Goal: Task Accomplishment & Management: Manage account settings

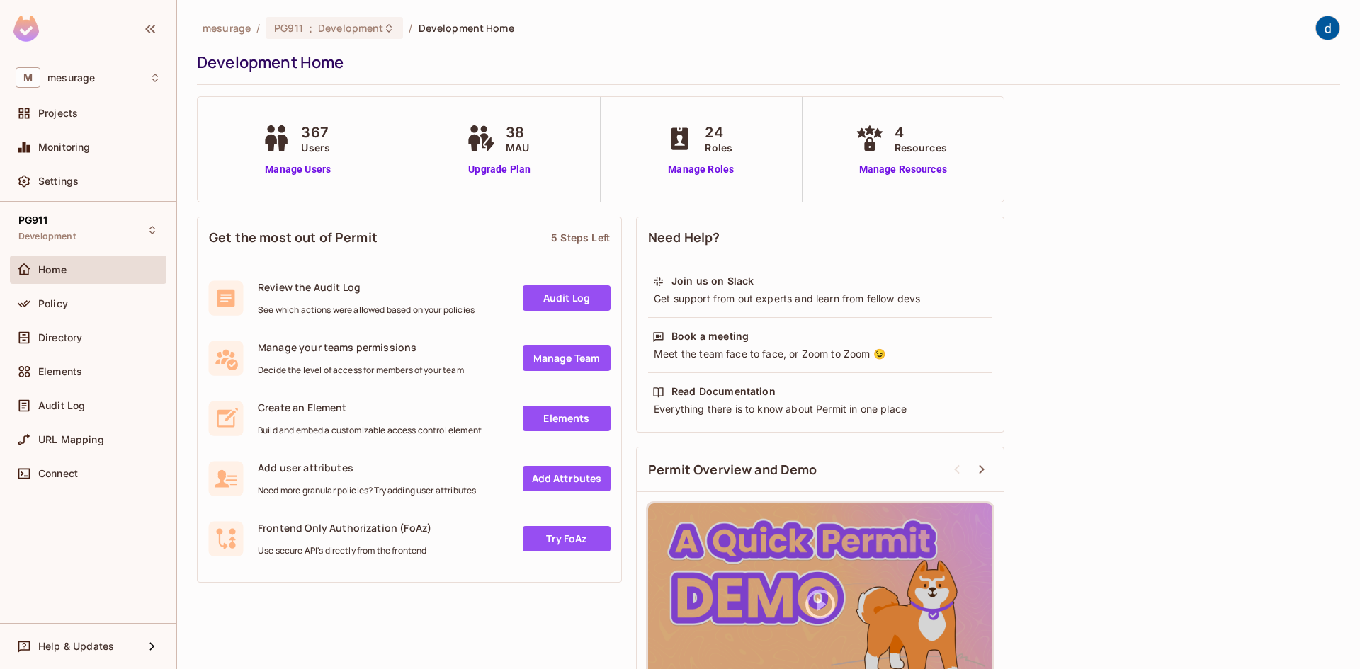
click at [293, 178] on div "367 Users Manage Users" at bounding box center [299, 149] width 202 height 105
click at [290, 172] on link "Manage Users" at bounding box center [297, 169] width 79 height 15
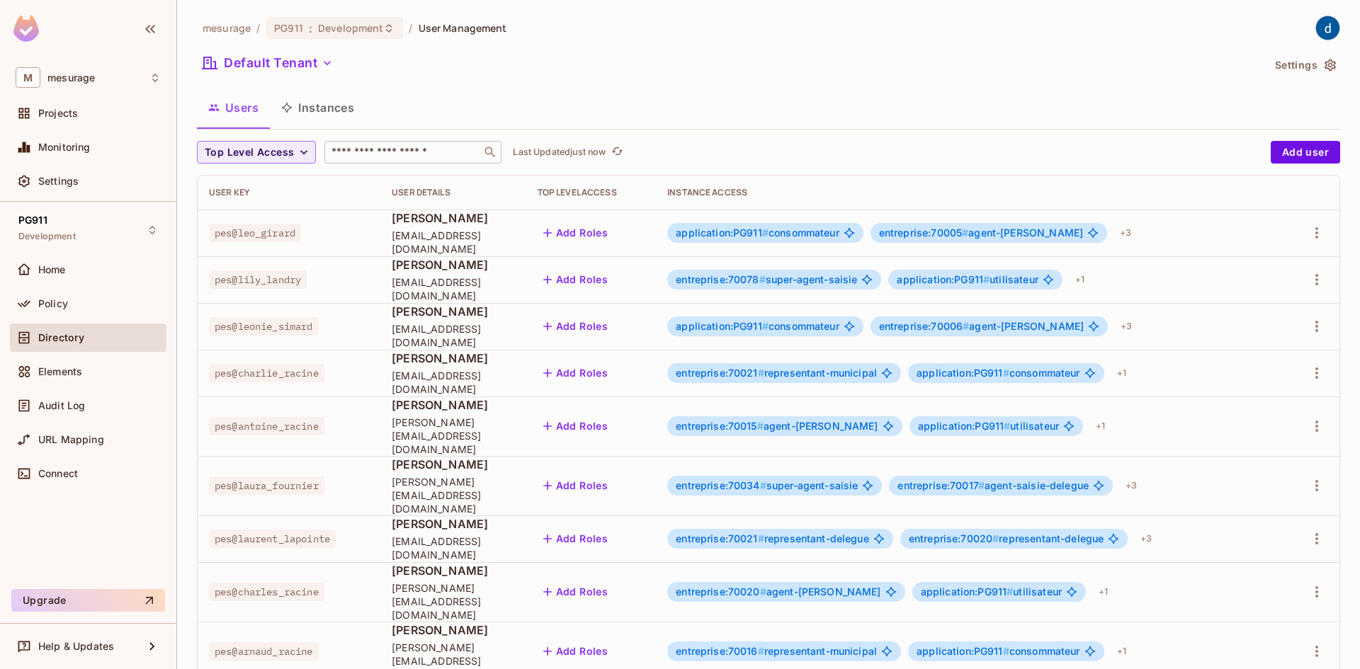
click at [339, 157] on input "text" at bounding box center [403, 152] width 149 height 14
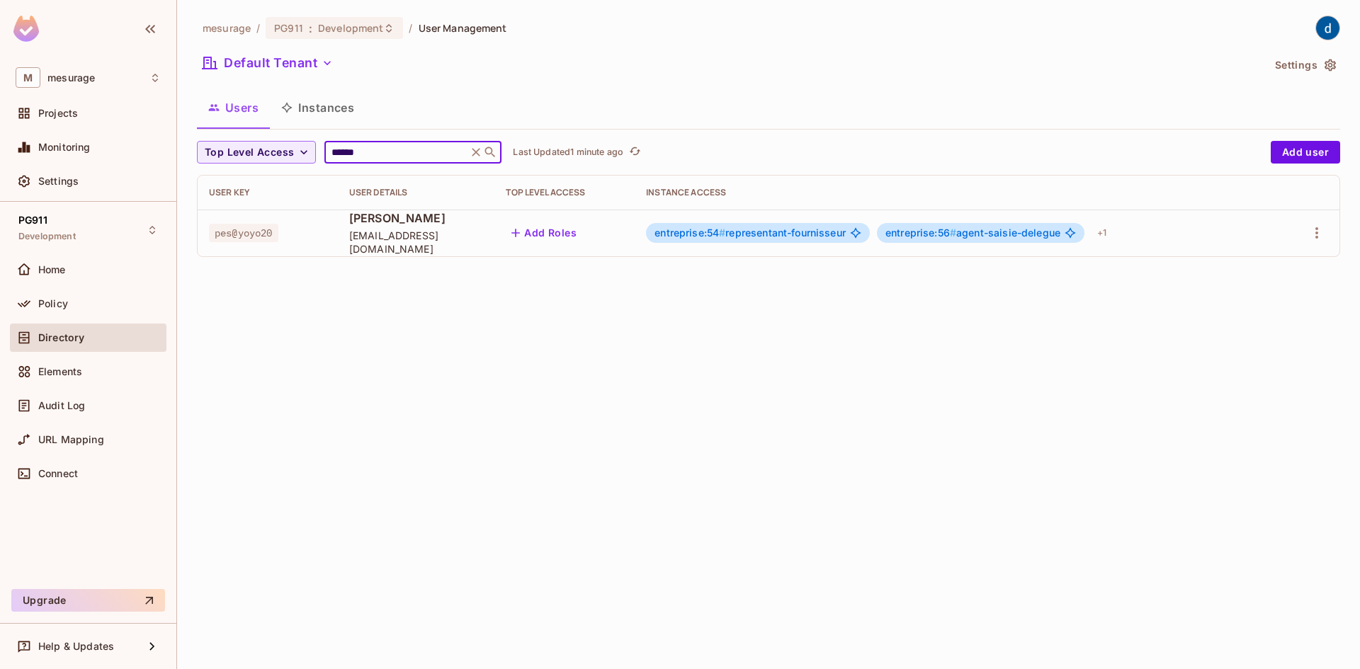
type input "******"
click at [1319, 232] on icon "button" at bounding box center [1316, 232] width 17 height 17
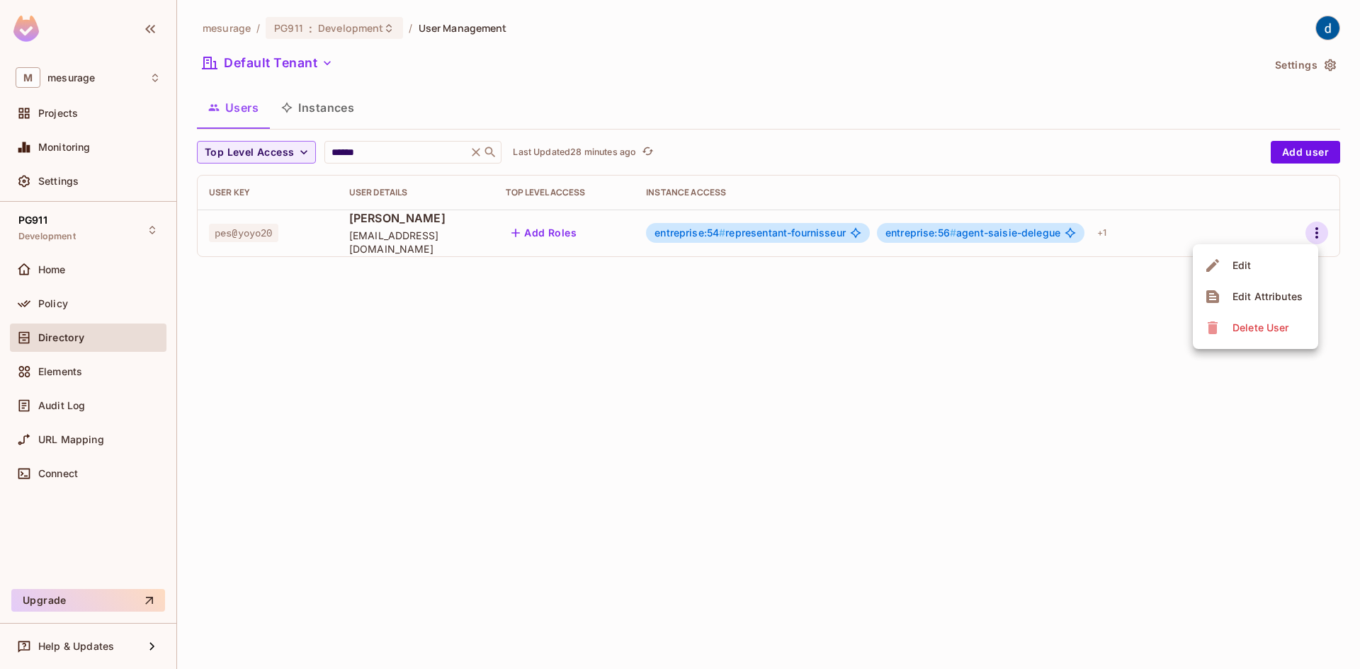
click at [1230, 266] on span "Edit" at bounding box center [1242, 265] width 28 height 23
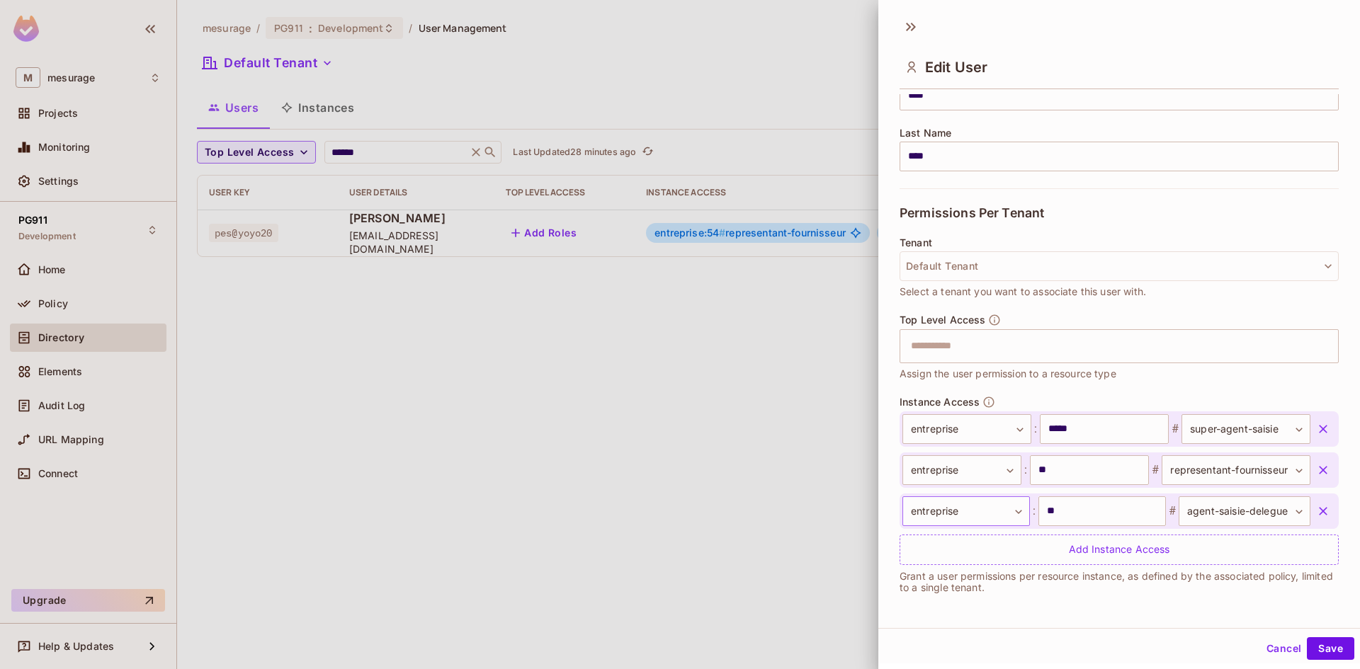
scroll to position [2, 0]
drag, startPoint x: 344, startPoint y: 415, endPoint x: 351, endPoint y: 395, distance: 21.1
click at [345, 414] on div at bounding box center [680, 334] width 1360 height 669
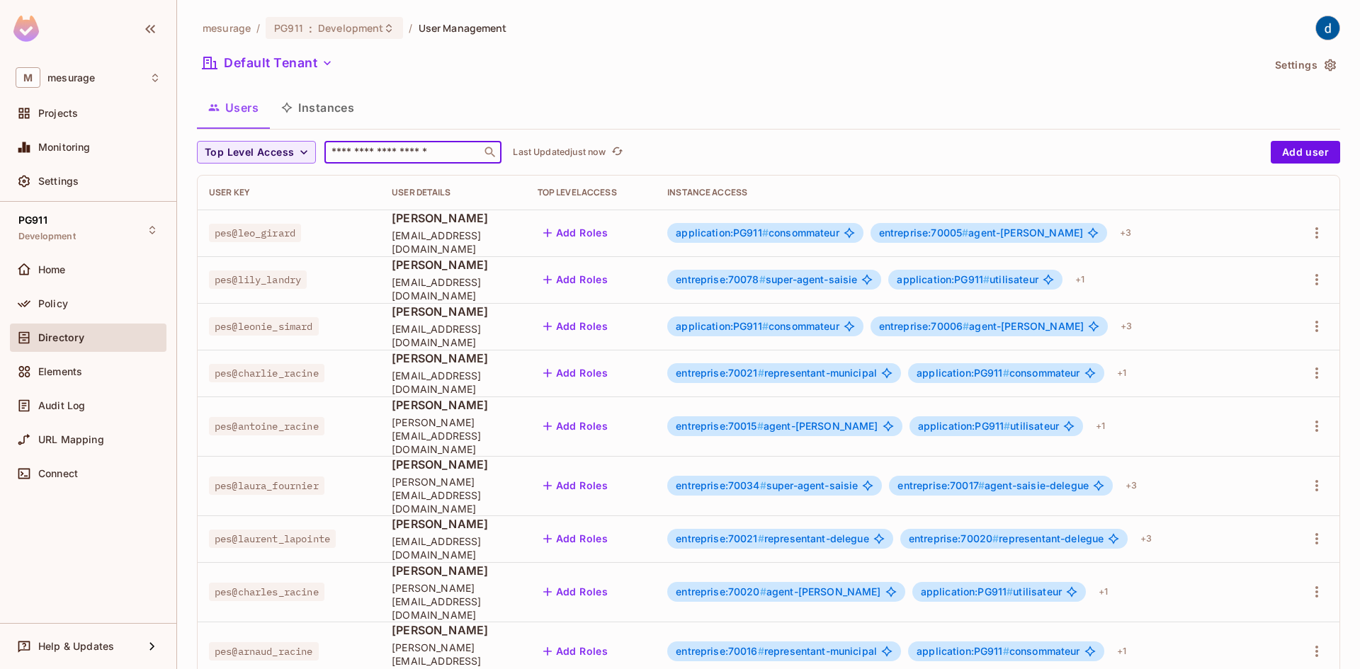
click at [393, 159] on input "text" at bounding box center [403, 152] width 149 height 14
type input "*"
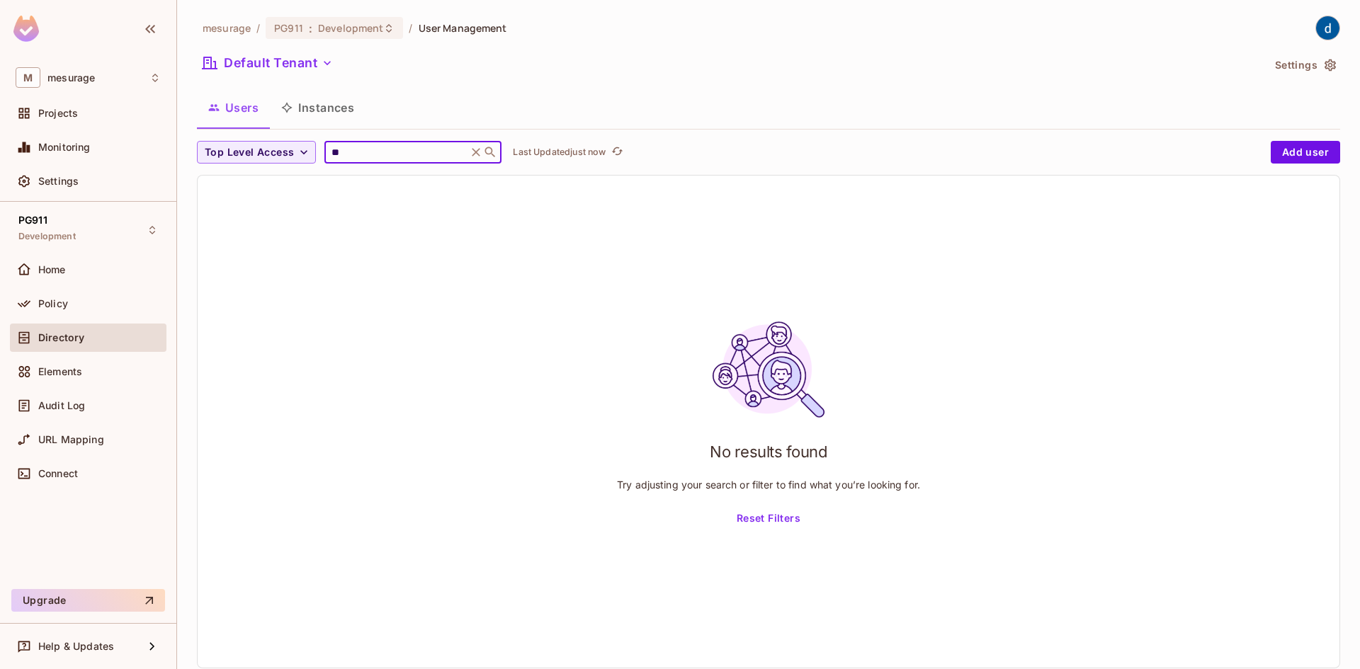
type input "*"
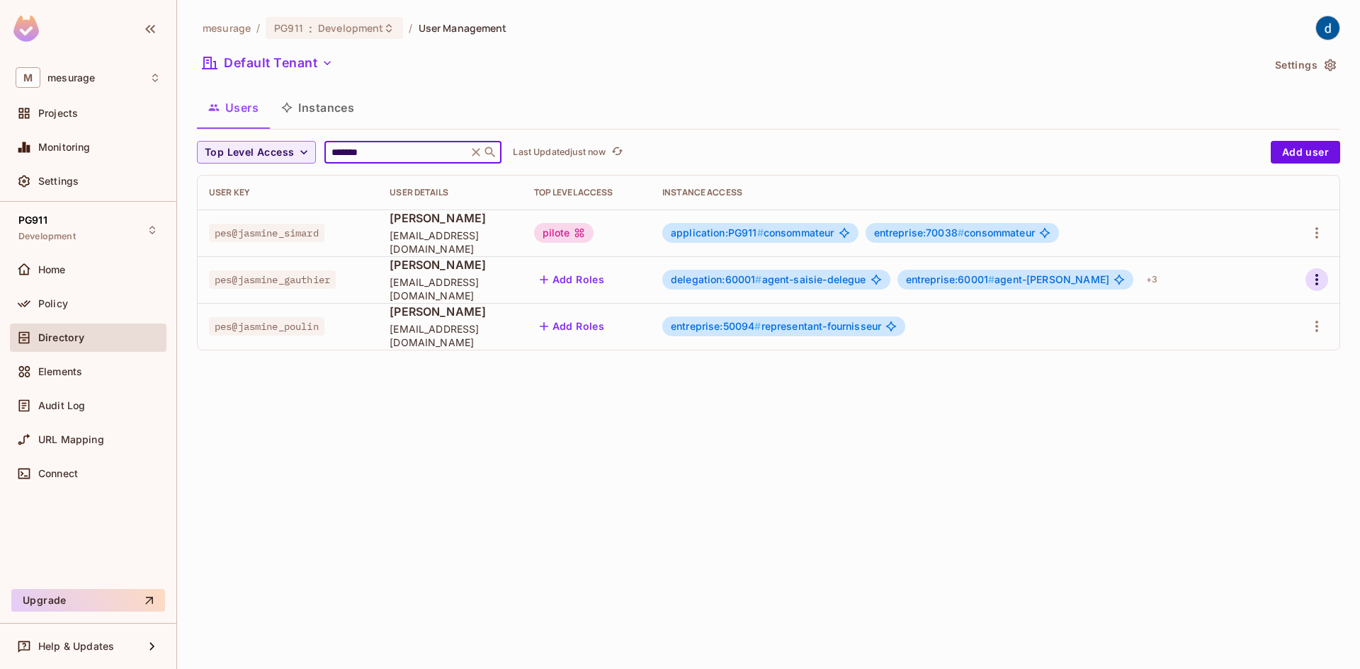
type input "*******"
click at [1323, 285] on icon "button" at bounding box center [1316, 279] width 17 height 17
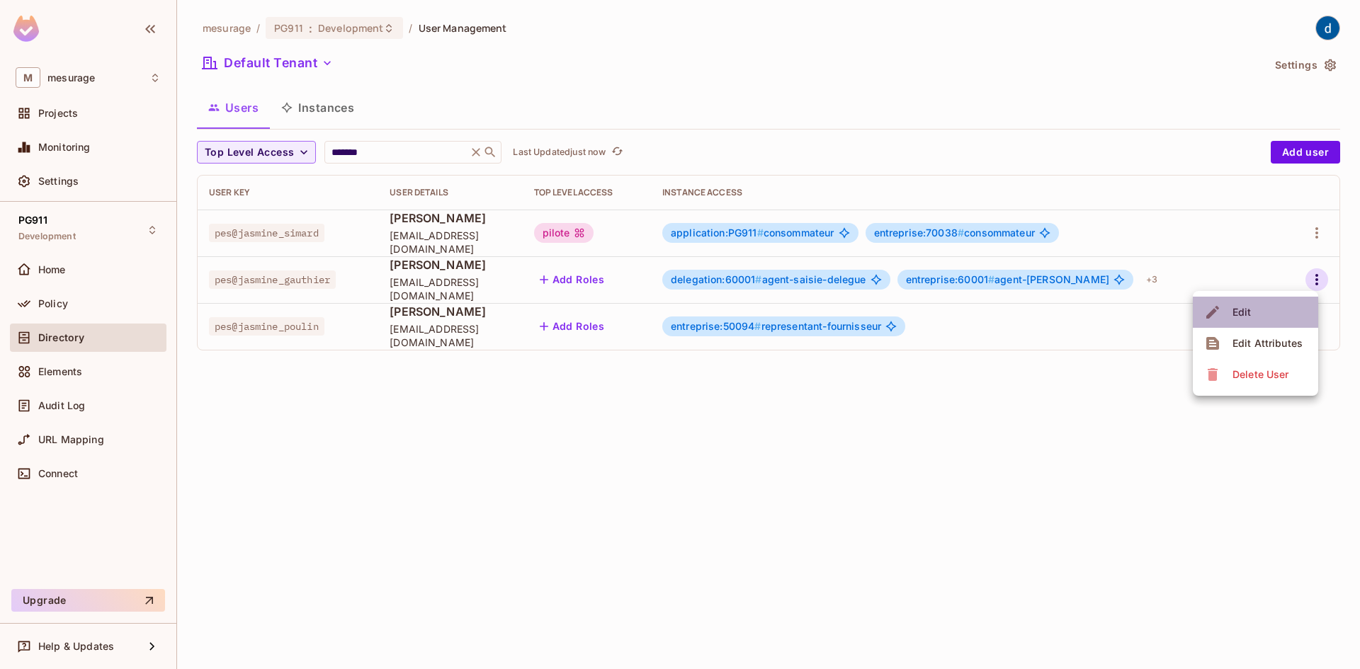
click at [1265, 321] on li "Edit" at bounding box center [1255, 312] width 125 height 31
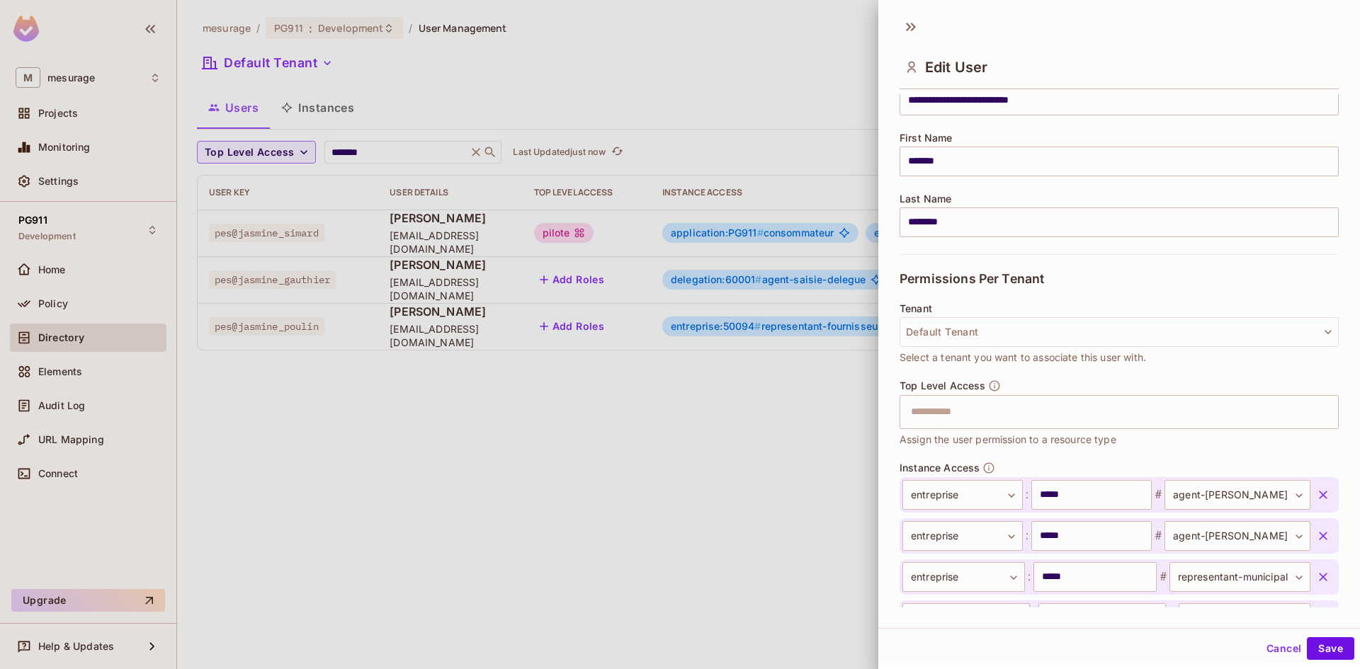
scroll to position [283, 0]
